Goal: Task Accomplishment & Management: Use online tool/utility

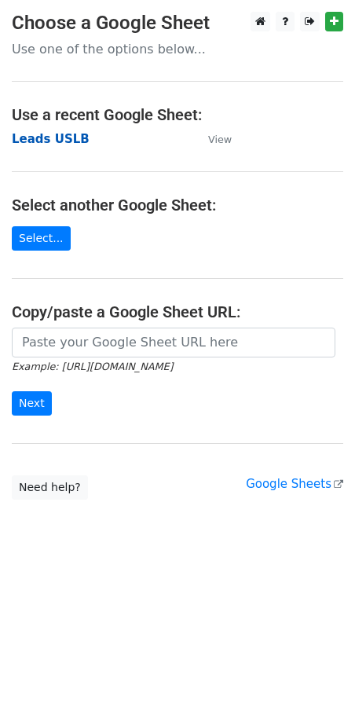
click at [47, 143] on strong "Leads USLB" at bounding box center [51, 139] width 78 height 14
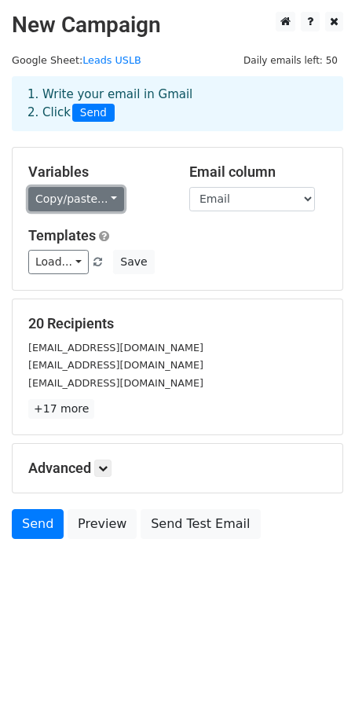
click at [105, 202] on link "Copy/paste..." at bounding box center [76, 199] width 96 height 24
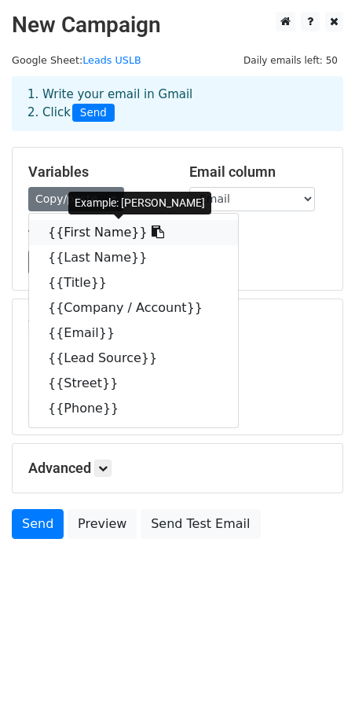
click at [105, 229] on link "{{First Name}}" at bounding box center [133, 232] width 209 height 25
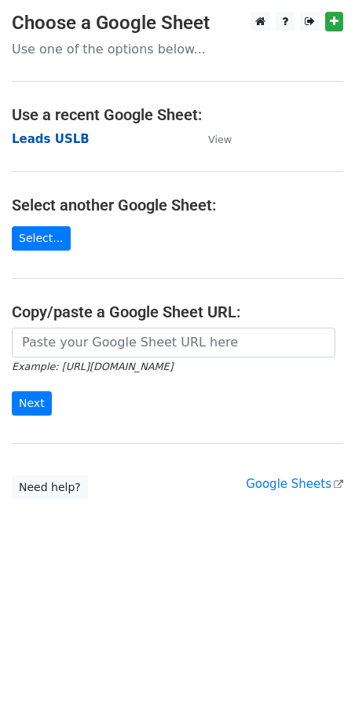
click at [40, 140] on strong "Leads USLB" at bounding box center [51, 139] width 78 height 14
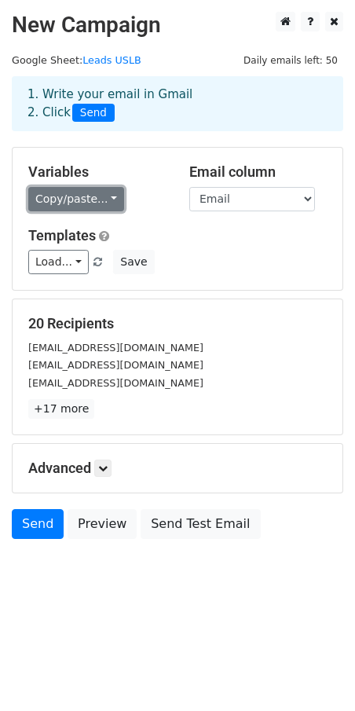
click at [106, 199] on link "Copy/paste..." at bounding box center [76, 199] width 96 height 24
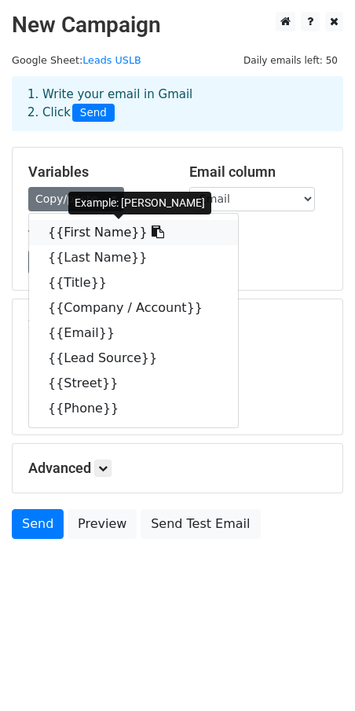
click at [86, 235] on link "{{First Name}}" at bounding box center [133, 232] width 209 height 25
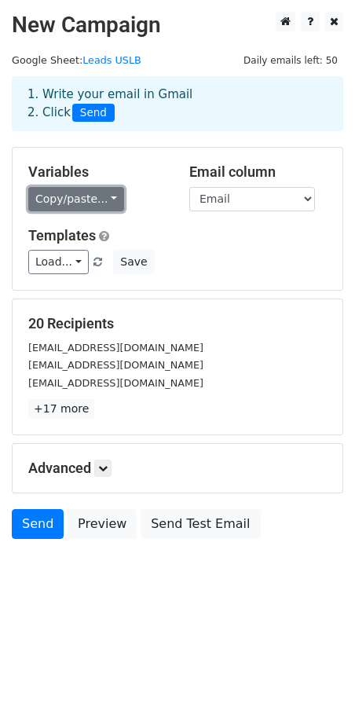
click at [73, 195] on link "Copy/paste..." at bounding box center [76, 199] width 96 height 24
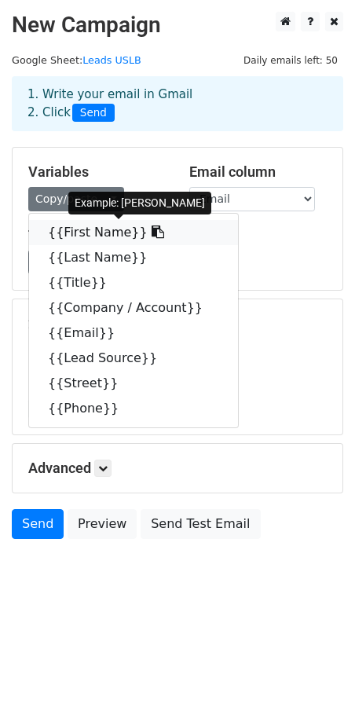
click at [83, 238] on link "{{First Name}}" at bounding box center [133, 232] width 209 height 25
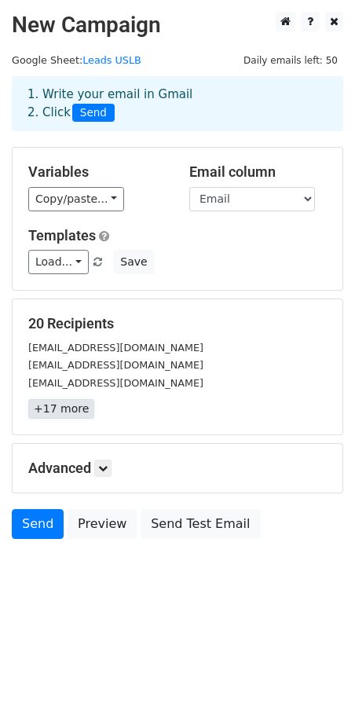
click at [57, 412] on link "+17 more" at bounding box center [61, 409] width 66 height 20
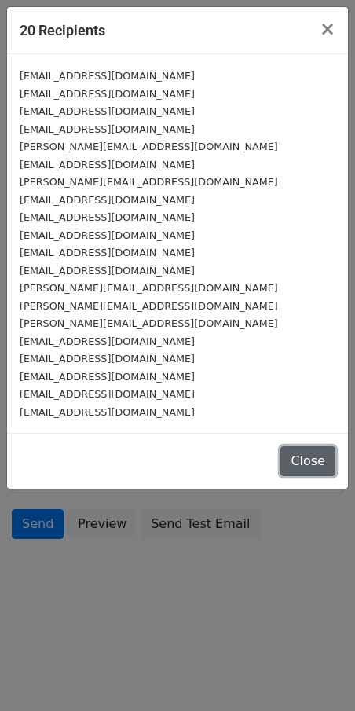
click at [299, 458] on button "Close" at bounding box center [308, 461] width 55 height 30
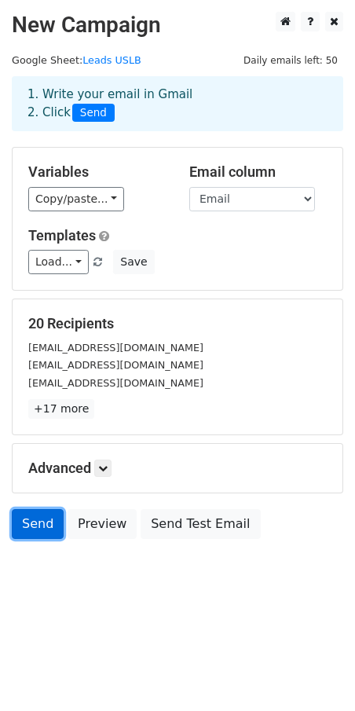
click at [23, 519] on link "Send" at bounding box center [38, 524] width 52 height 30
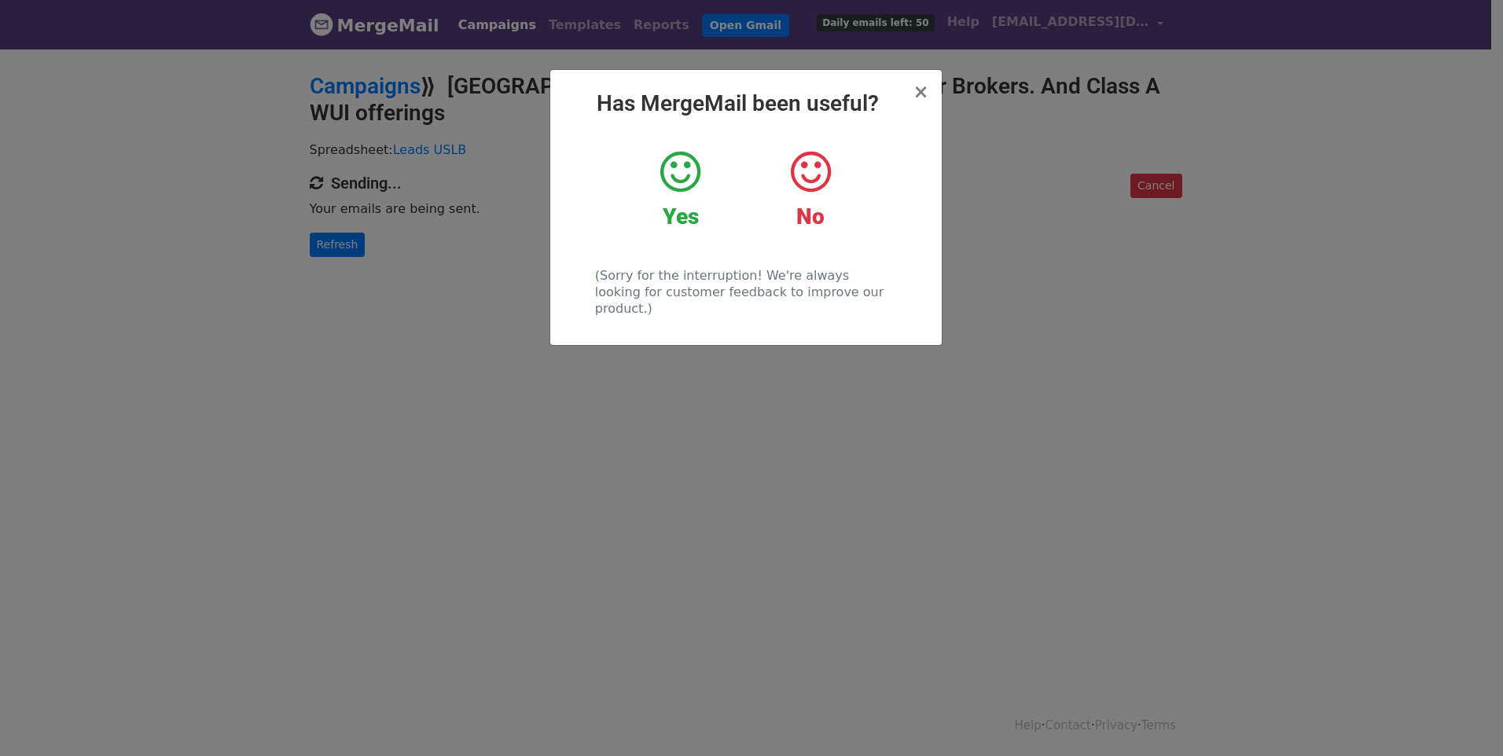
click at [682, 174] on icon at bounding box center [680, 172] width 40 height 47
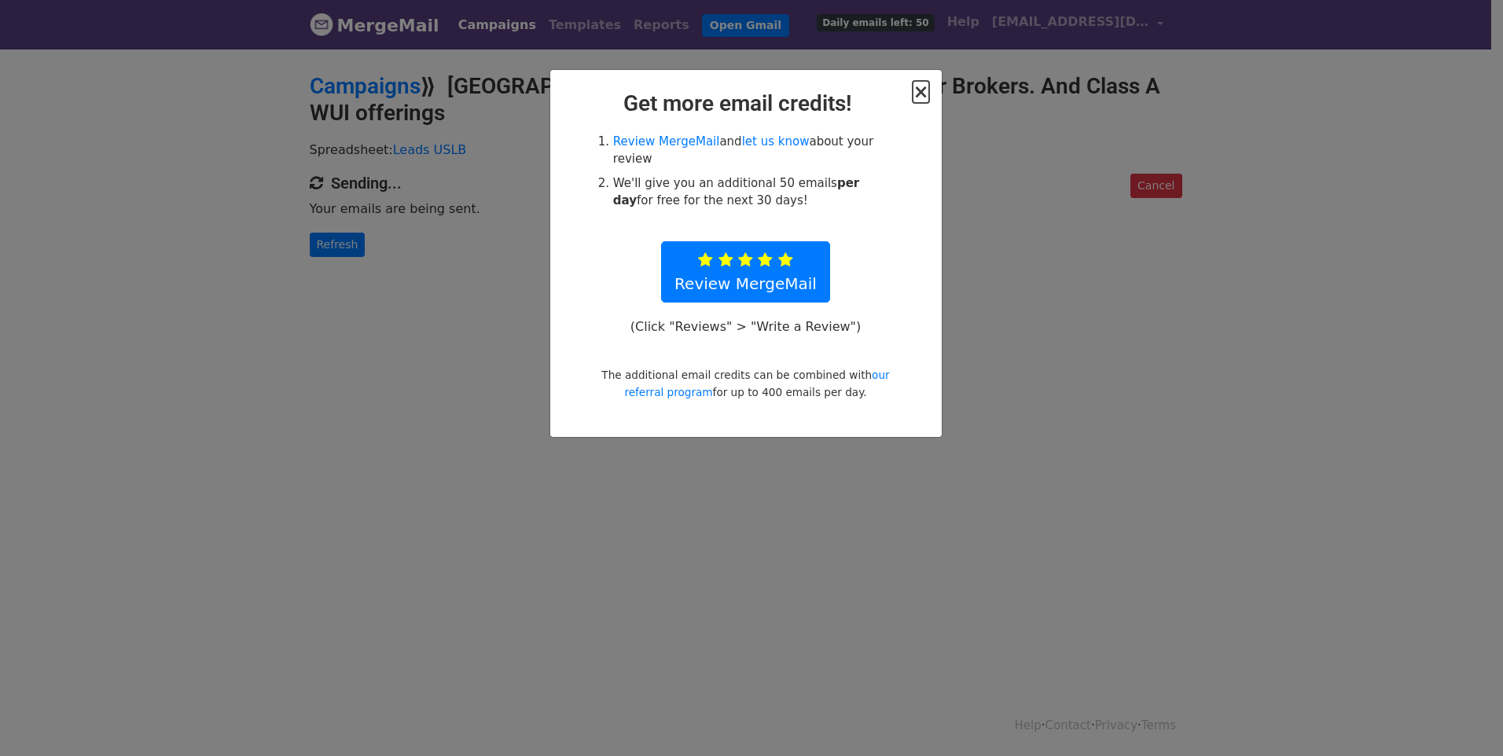
click at [923, 92] on span "×" at bounding box center [921, 92] width 16 height 22
